Goal: Information Seeking & Learning: Learn about a topic

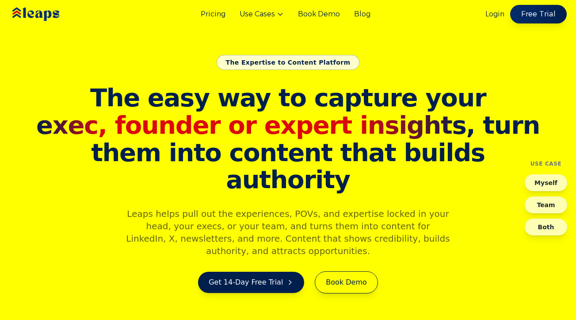
click at [547, 18] on link "Free Trial" at bounding box center [538, 14] width 57 height 19
click at [217, 15] on link "Pricing" at bounding box center [213, 14] width 25 height 11
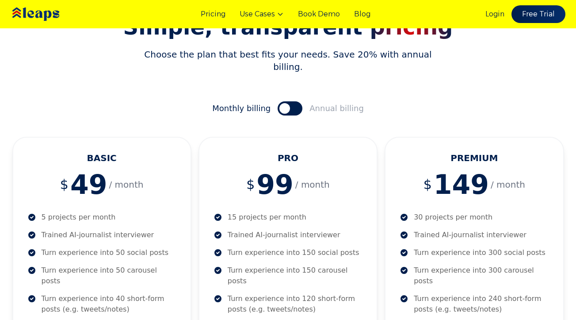
scroll to position [72, 0]
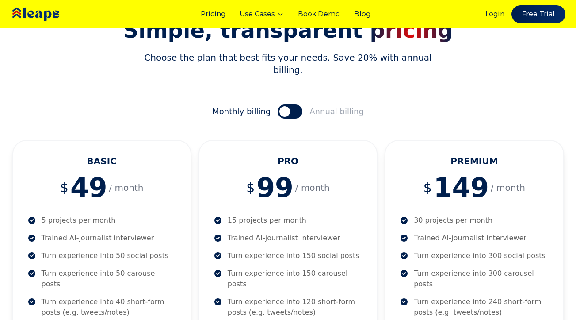
click at [298, 104] on button at bounding box center [290, 111] width 25 height 14
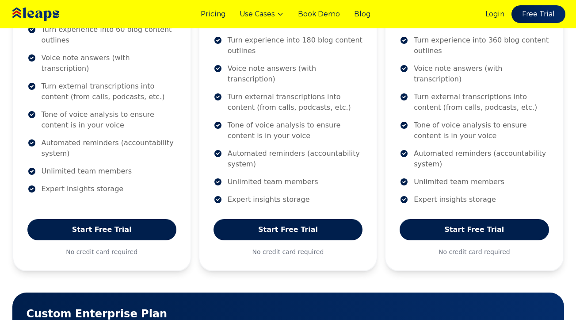
scroll to position [0, 0]
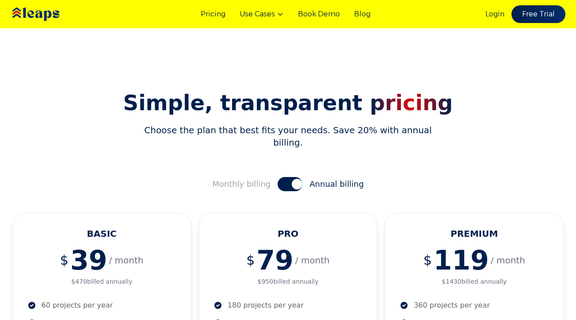
click at [352, 16] on div "Pricing Use Cases Book Demo Blog" at bounding box center [286, 14] width 170 height 11
click at [361, 16] on link "Blog" at bounding box center [362, 14] width 16 height 11
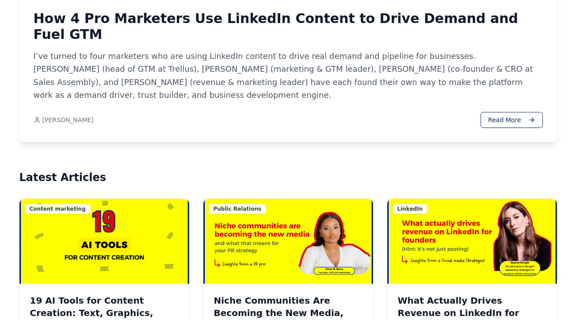
scroll to position [466, 0]
